Goal: Information Seeking & Learning: Understand process/instructions

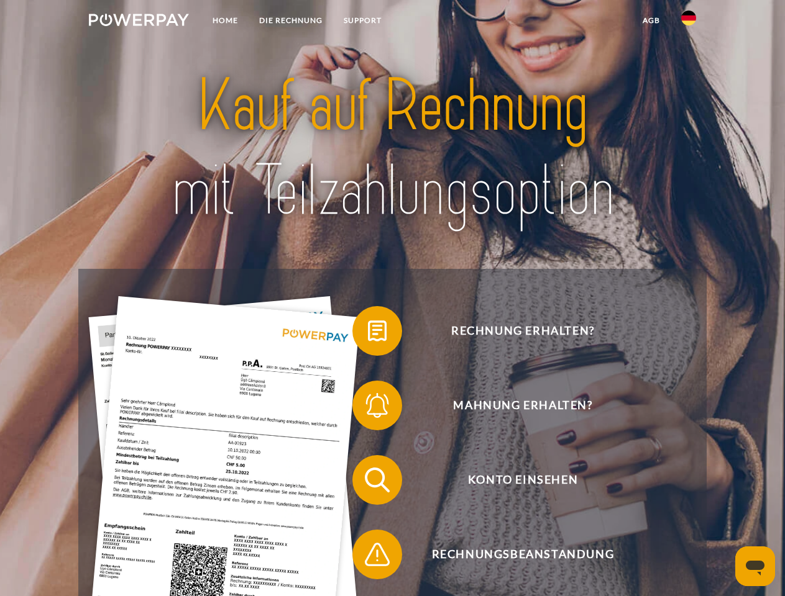
click at [139, 22] on img at bounding box center [139, 20] width 100 height 12
click at [688, 22] on img at bounding box center [688, 18] width 15 height 15
click at [651, 21] on link "agb" at bounding box center [651, 20] width 39 height 22
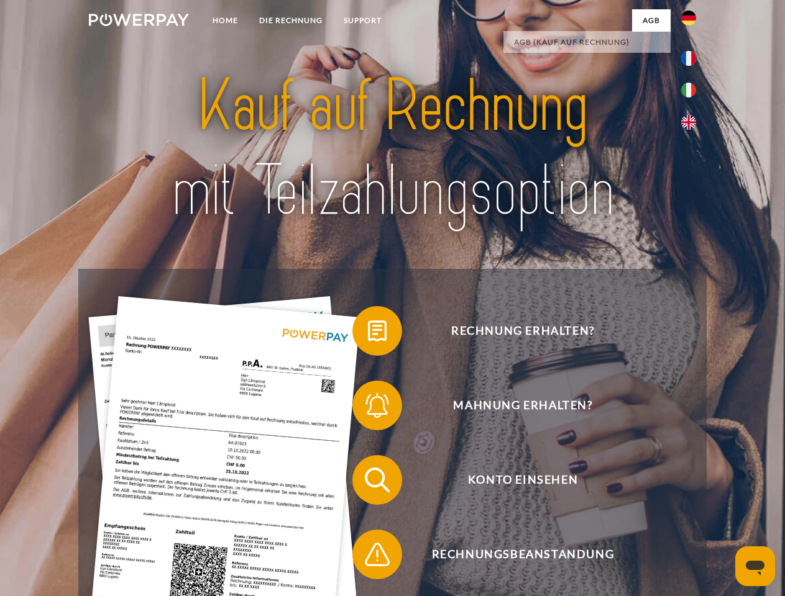
click at [368, 334] on span at bounding box center [358, 331] width 62 height 62
click at [368, 408] on span at bounding box center [358, 406] width 62 height 62
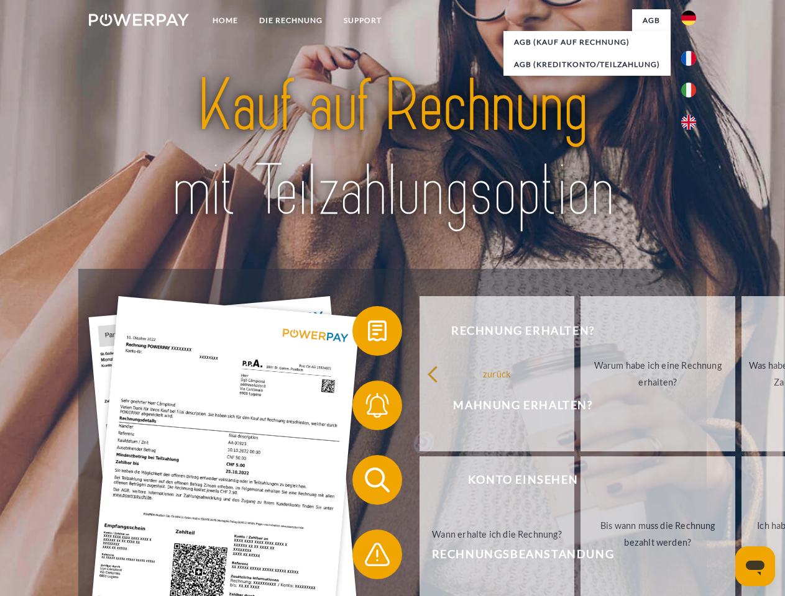
click at [580, 483] on link "Bis wann muss die Rechnung bezahlt werden?" at bounding box center [657, 534] width 155 height 155
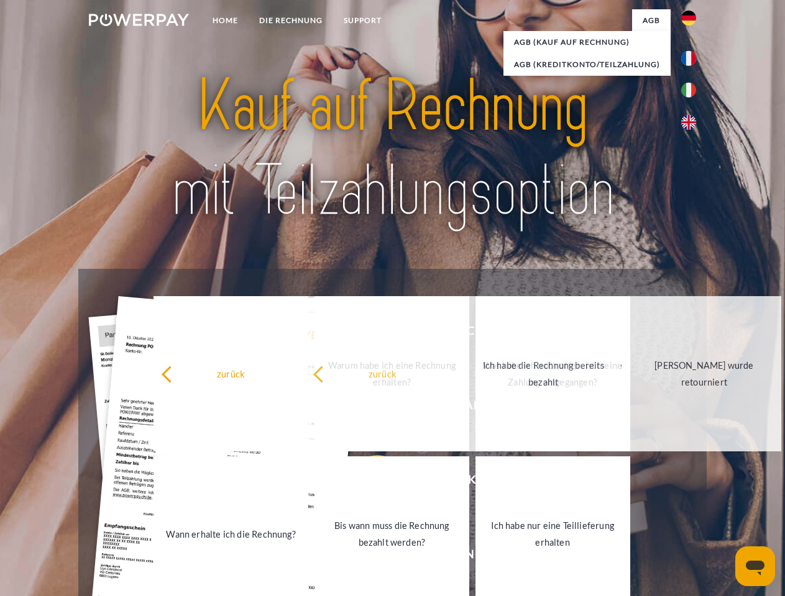
click at [475, 557] on link "Ich habe nur eine Teillieferung erhalten" at bounding box center [552, 534] width 155 height 155
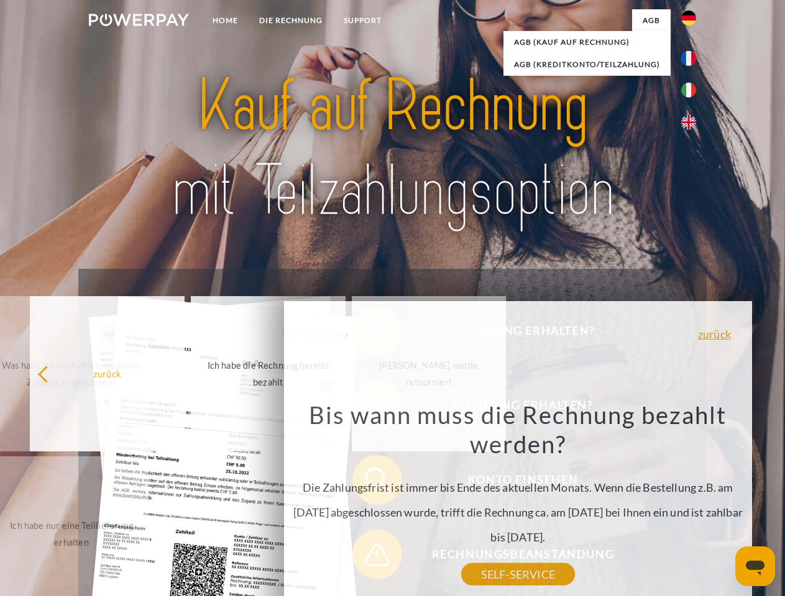
click at [755, 567] on icon "Messaging-Fenster öffnen" at bounding box center [755, 568] width 19 height 15
